Goal: Find specific page/section: Find specific page/section

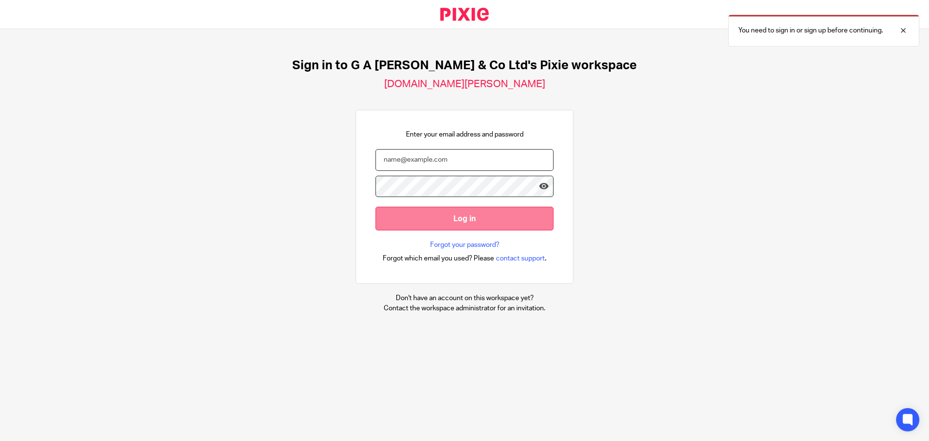
type input "Joel@nwaccountants.co.uk"
click at [471, 212] on input "Log in" at bounding box center [464, 219] width 178 height 24
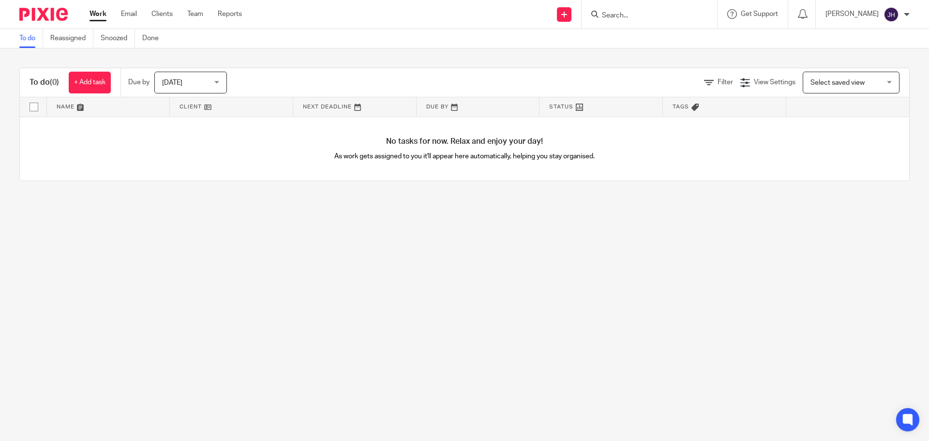
click at [640, 19] on input "Search" at bounding box center [644, 16] width 87 height 9
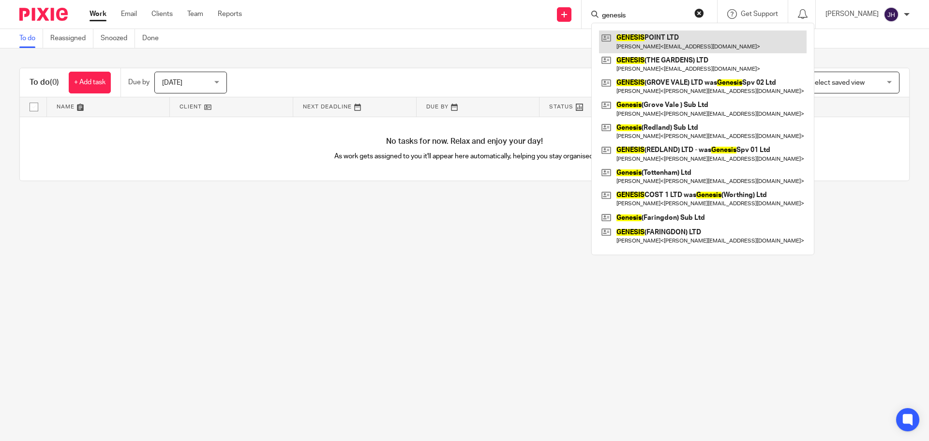
type input "genesis"
click at [656, 34] on link at bounding box center [703, 41] width 208 height 22
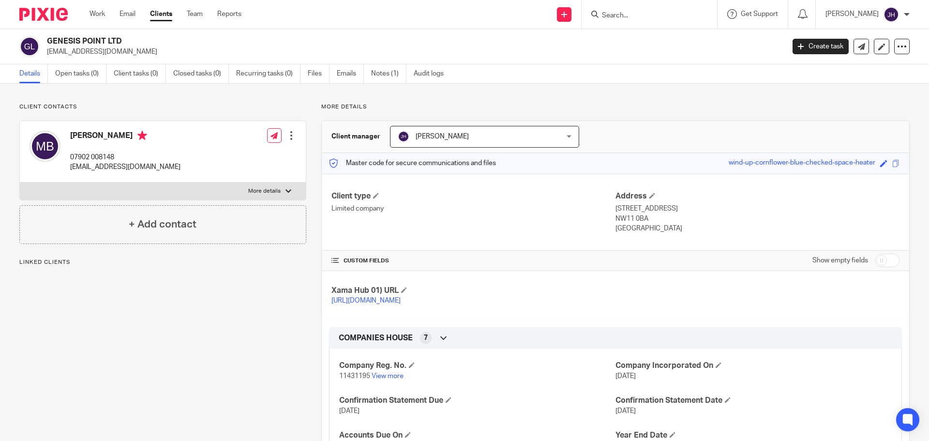
click at [651, 17] on input "Search" at bounding box center [644, 16] width 87 height 9
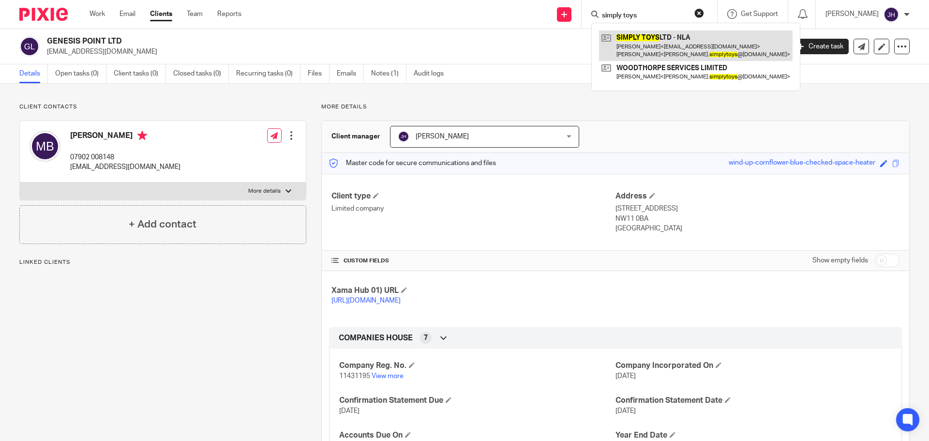
type input "simply toys"
click at [657, 40] on link at bounding box center [695, 45] width 193 height 30
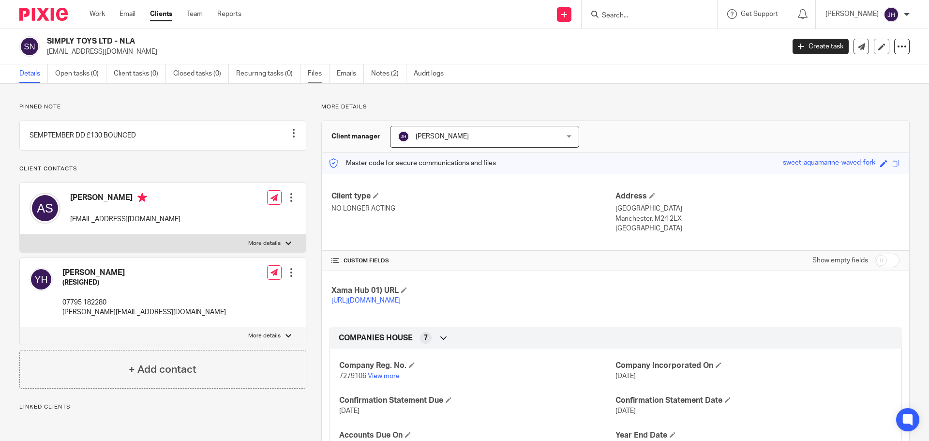
click at [315, 73] on link "Files" at bounding box center [319, 73] width 22 height 19
click at [323, 70] on link "Files" at bounding box center [319, 73] width 22 height 19
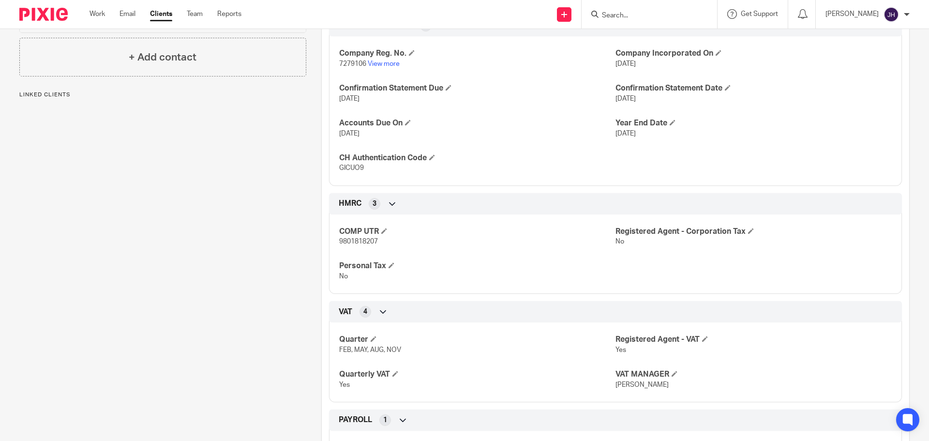
scroll to position [384, 0]
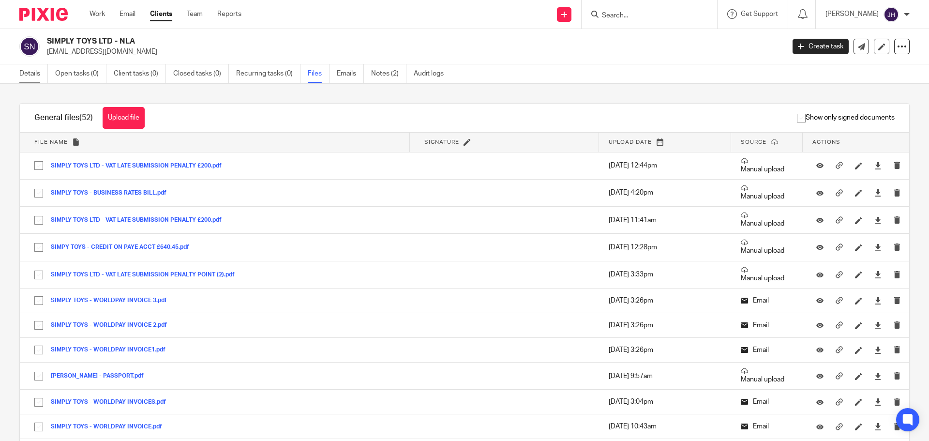
click at [31, 74] on link "Details" at bounding box center [33, 73] width 29 height 19
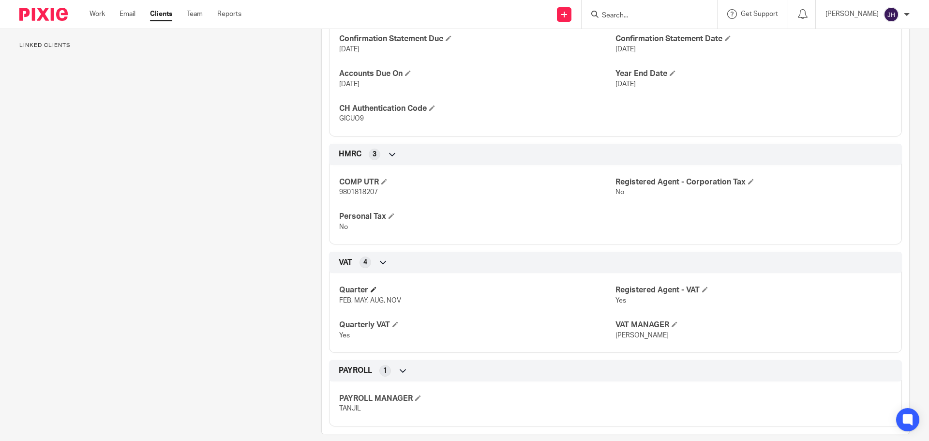
scroll to position [384, 0]
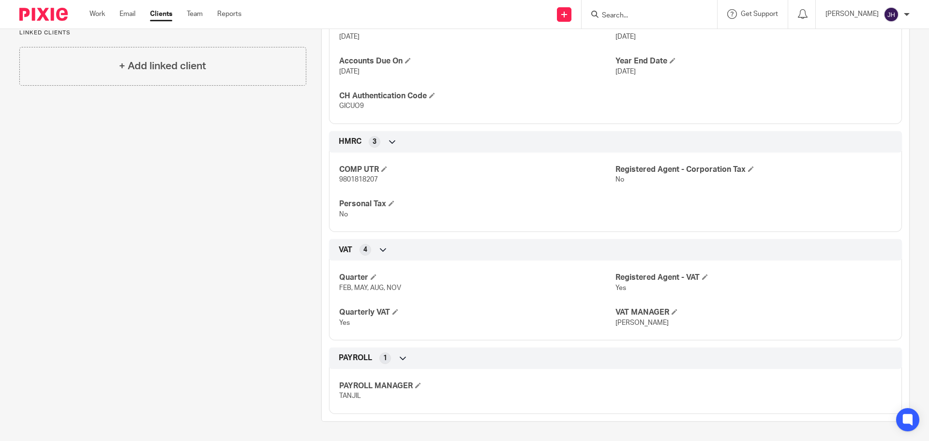
click at [880, 249] on div "VAT 4" at bounding box center [615, 249] width 558 height 16
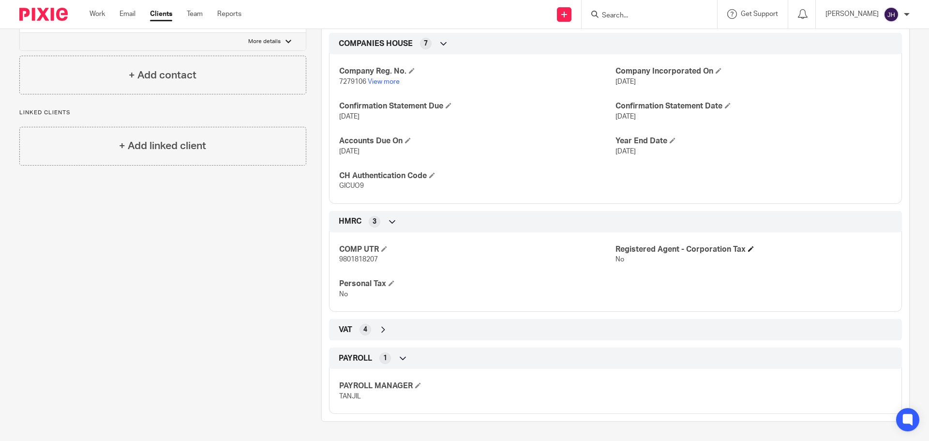
scroll to position [304, 0]
click at [870, 250] on h4 "Registered Agent - Corporation Tax" at bounding box center [753, 249] width 276 height 10
click at [366, 330] on div "4" at bounding box center [365, 330] width 12 height 12
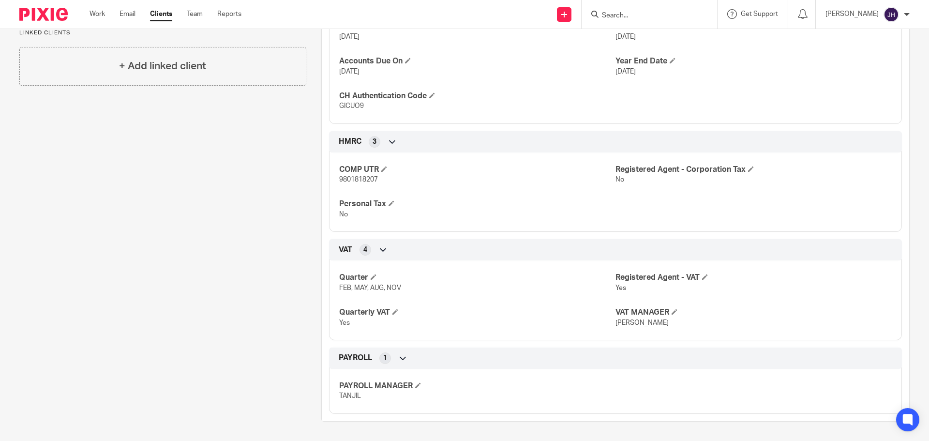
click at [385, 253] on icon at bounding box center [383, 250] width 10 height 10
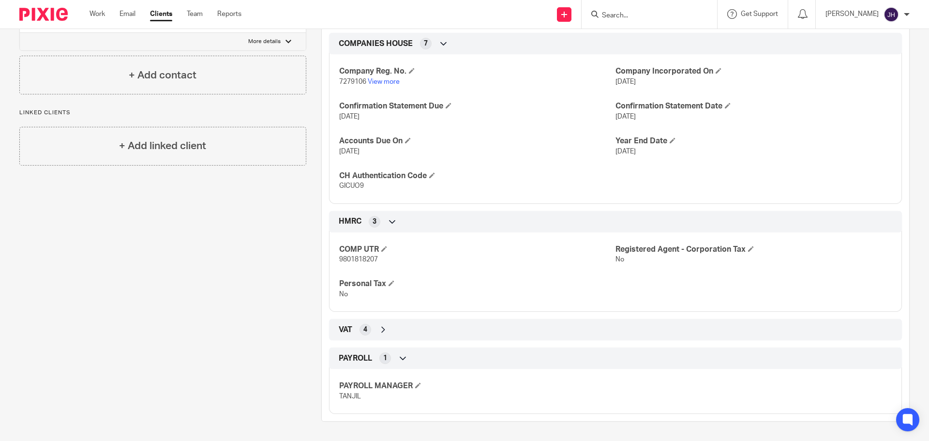
click at [387, 230] on div "HMRC 3" at bounding box center [615, 221] width 558 height 16
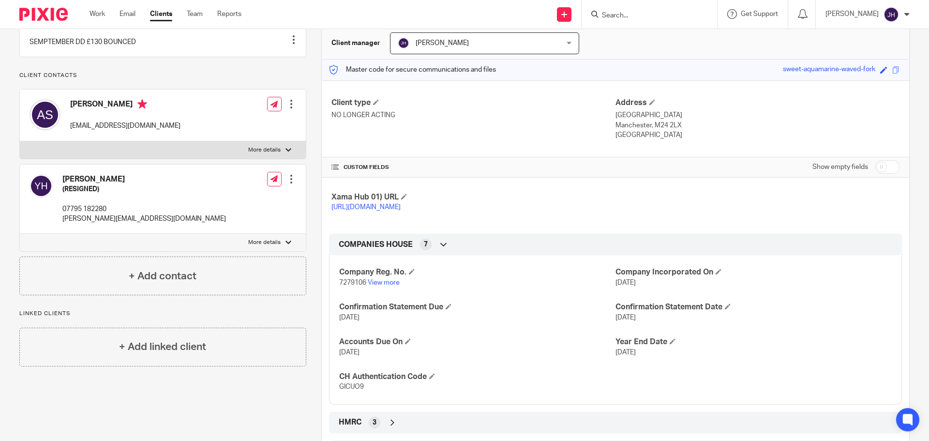
scroll to position [0, 0]
